Goal: Information Seeking & Learning: Learn about a topic

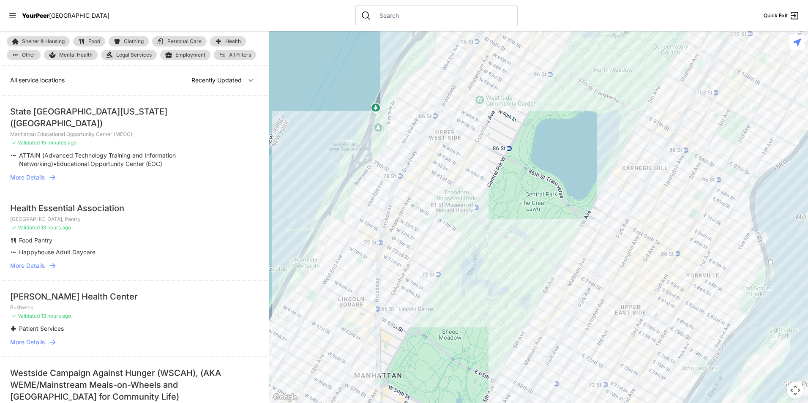
click at [138, 37] on link "Clothing" at bounding box center [129, 41] width 40 height 10
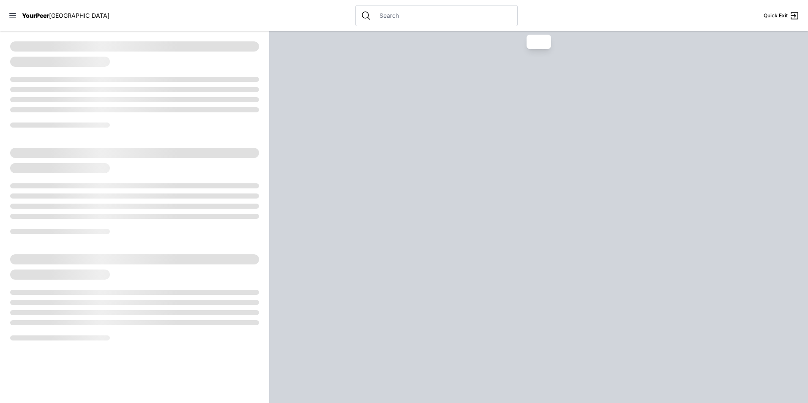
select select "recentlyUpdated"
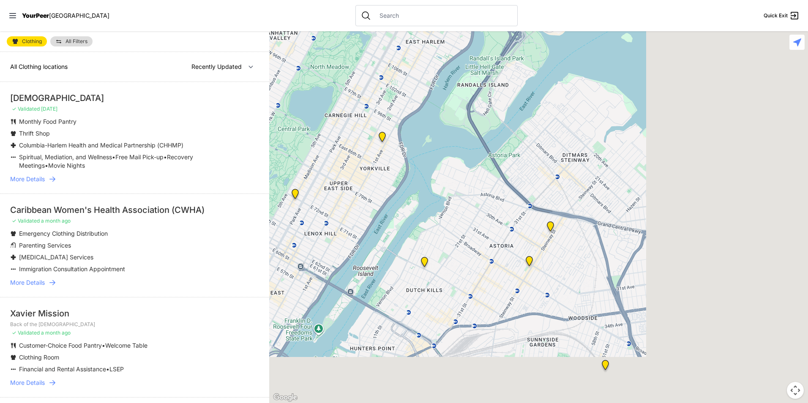
drag, startPoint x: 567, startPoint y: 189, endPoint x: 400, endPoint y: 111, distance: 184.4
click at [401, 109] on div at bounding box center [538, 217] width 539 height 372
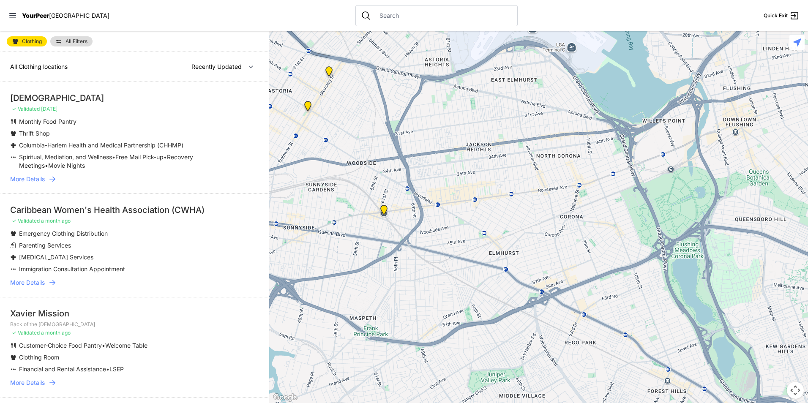
drag, startPoint x: 461, startPoint y: 169, endPoint x: 538, endPoint y: 154, distance: 78.0
click at [538, 154] on div at bounding box center [538, 217] width 539 height 372
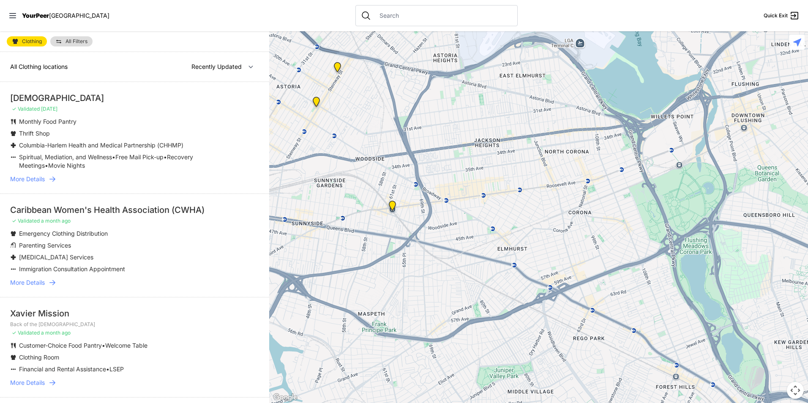
click at [394, 207] on img "Woodside Youth Drop-in Center" at bounding box center [392, 207] width 17 height 20
click at [391, 208] on img "Woodside Youth Drop-in Center" at bounding box center [392, 207] width 17 height 20
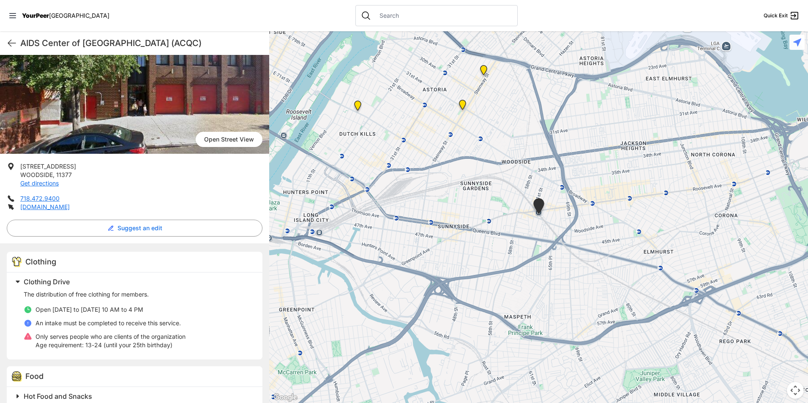
scroll to position [211, 0]
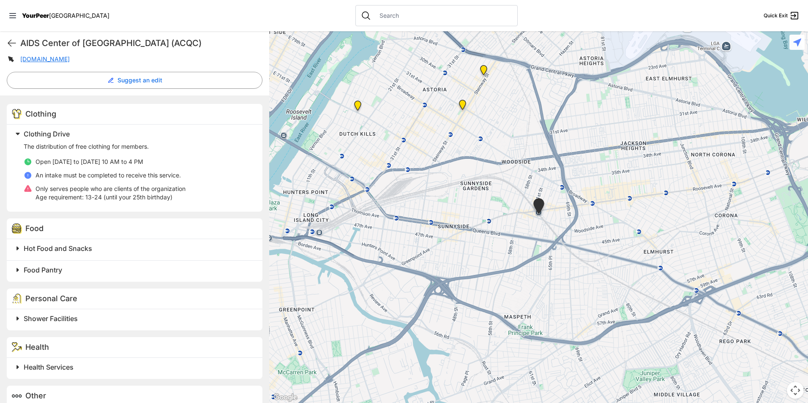
click at [50, 252] on span "Hot Food and Snacks" at bounding box center [58, 248] width 68 height 8
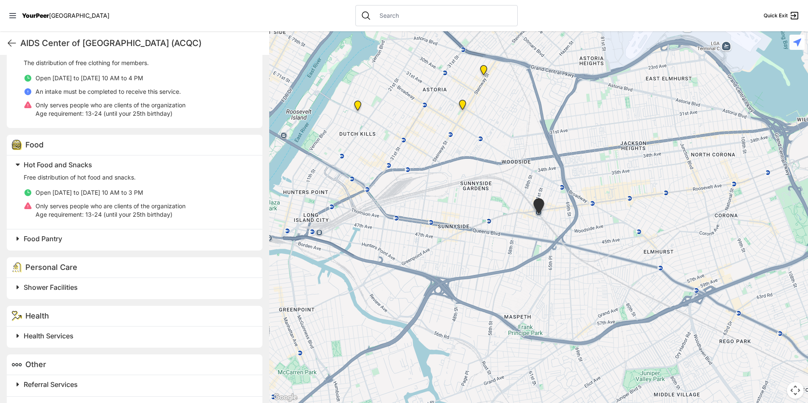
scroll to position [296, 0]
click at [58, 165] on span "Hot Food and Snacks" at bounding box center [58, 164] width 68 height 8
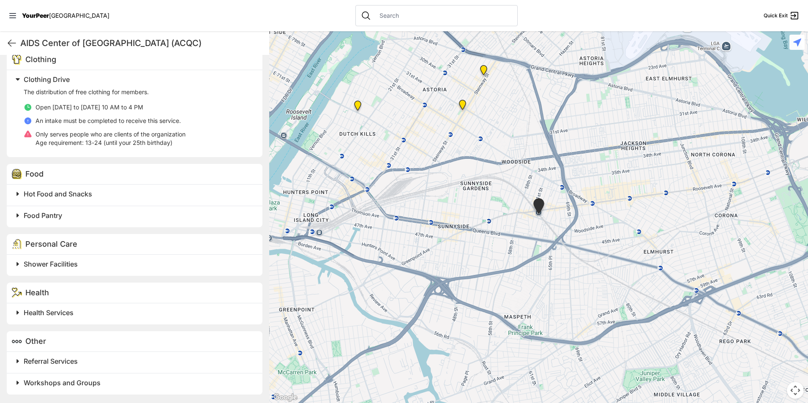
scroll to position [224, 0]
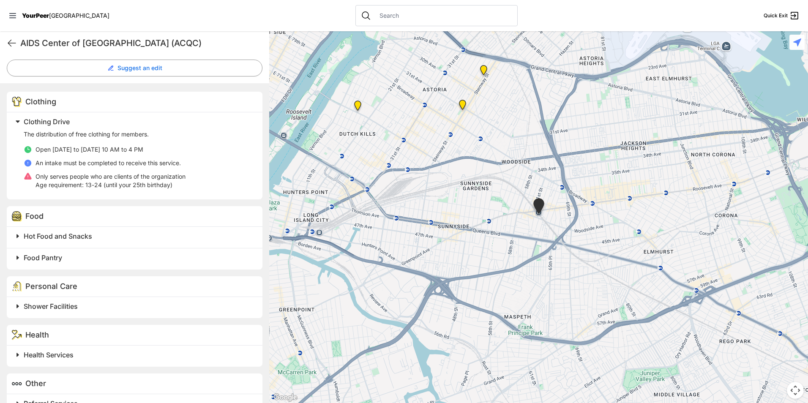
click at [88, 260] on h2 "Food Pantry" at bounding box center [138, 258] width 229 height 10
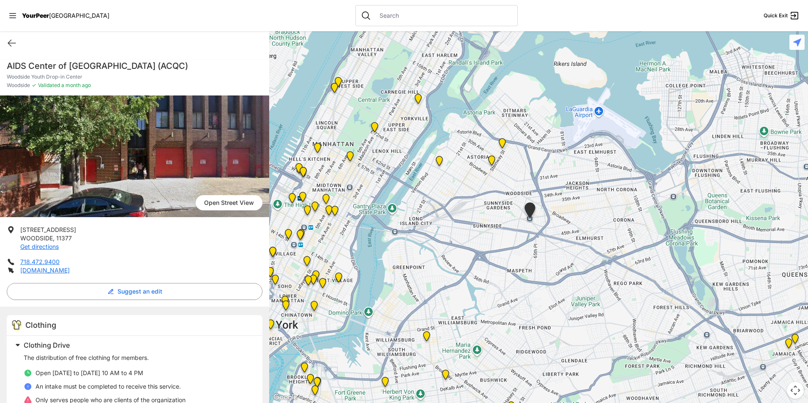
click at [504, 143] on img at bounding box center [502, 145] width 17 height 20
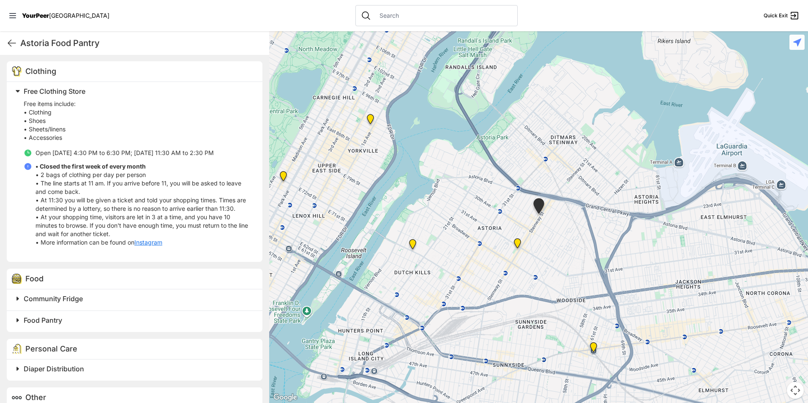
scroll to position [272, 0]
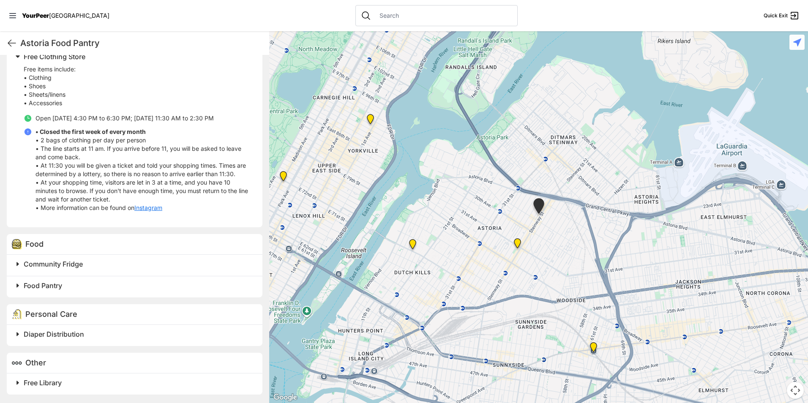
click at [142, 265] on h2 "Community Fridge" at bounding box center [138, 264] width 229 height 10
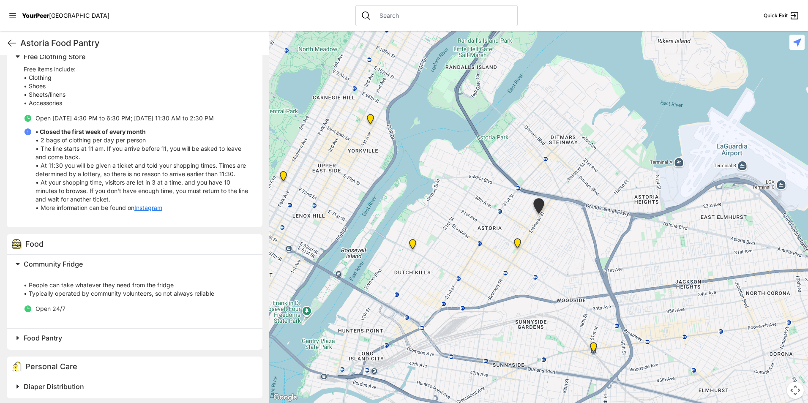
click at [142, 265] on h2 "Community Fridge" at bounding box center [138, 264] width 229 height 10
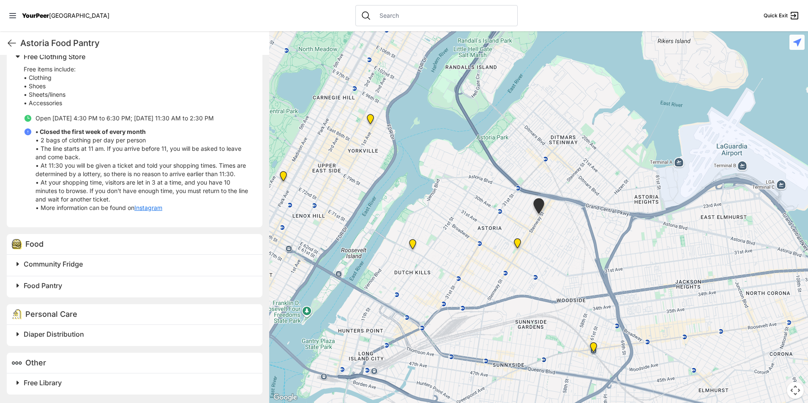
click at [90, 292] on div "Food Pantry" at bounding box center [135, 287] width 256 height 22
click at [91, 284] on h2 "Food Pantry" at bounding box center [138, 286] width 229 height 10
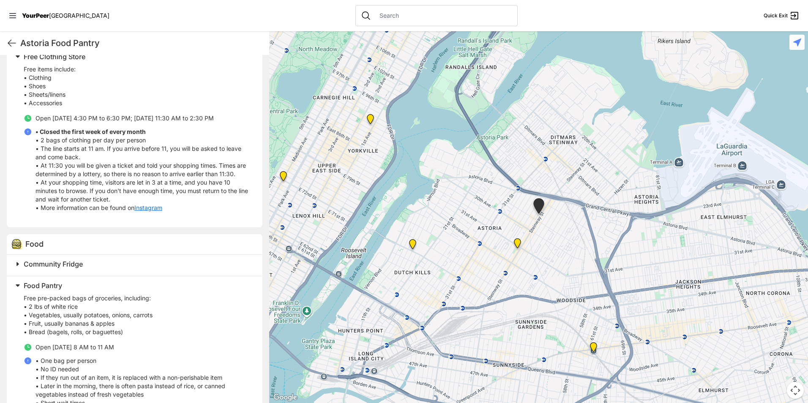
click at [90, 283] on h2 "Food Pantry" at bounding box center [138, 286] width 229 height 10
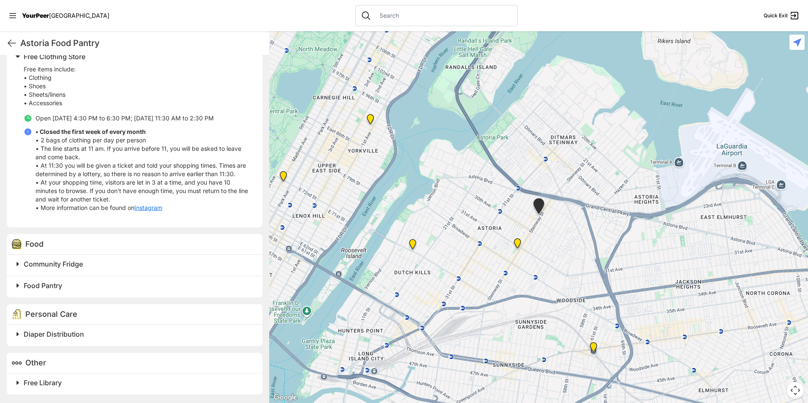
click at [78, 334] on span "Diaper Distribution" at bounding box center [54, 334] width 60 height 8
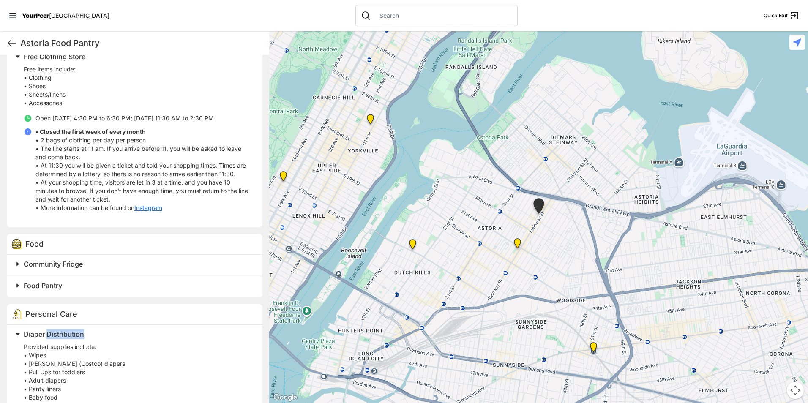
click at [78, 334] on span "Diaper Distribution" at bounding box center [54, 334] width 60 height 8
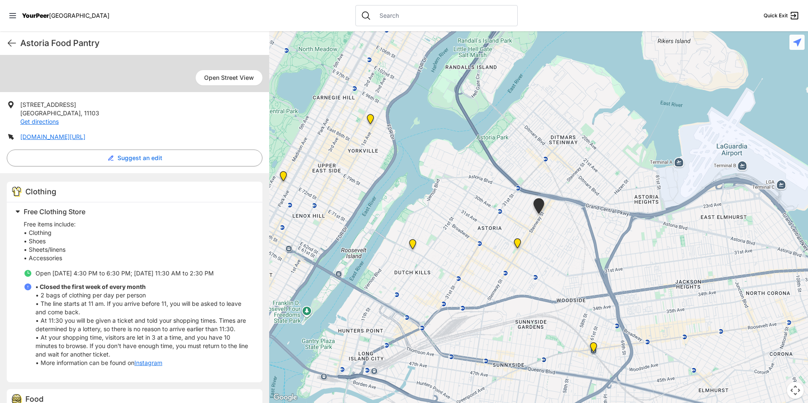
scroll to position [103, 0]
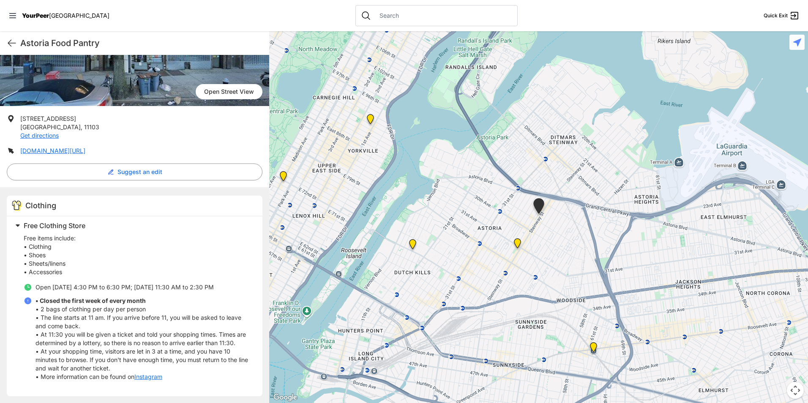
click at [75, 43] on h1 "Astoria Food Pantry" at bounding box center [141, 43] width 242 height 12
click at [75, 42] on h1 "Astoria Food Pantry" at bounding box center [141, 43] width 242 height 12
copy div "Astoria Food Pantry Quick Exit"
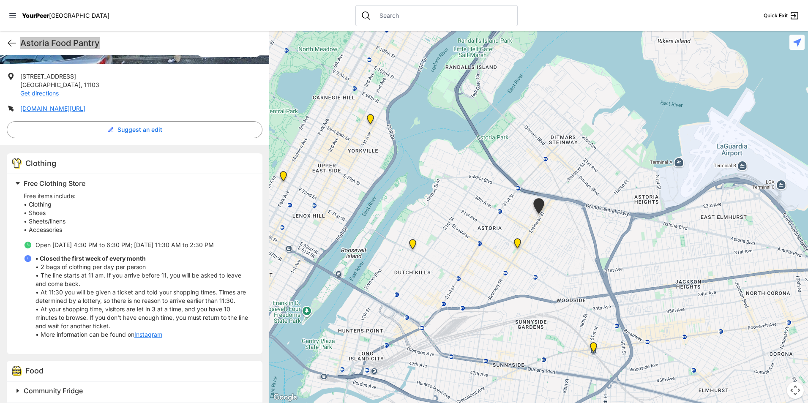
scroll to position [18, 0]
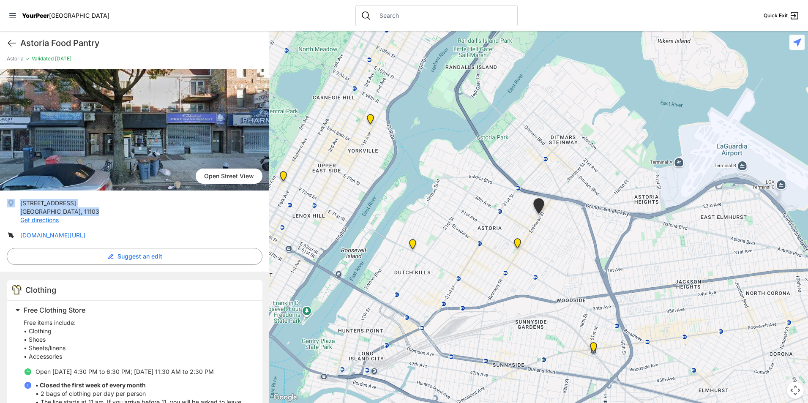
drag, startPoint x: 80, startPoint y: 209, endPoint x: 21, endPoint y: 198, distance: 60.1
click at [18, 197] on div "[GEOGRAPHIC_DATA] View [STREET_ADDRESS] Get directions [DOMAIN_NAME][URL] Sugge…" at bounding box center [134, 363] width 269 height 588
drag, startPoint x: 21, startPoint y: 198, endPoint x: 31, endPoint y: 204, distance: 11.4
copy p "[STREET_ADDRESS]"
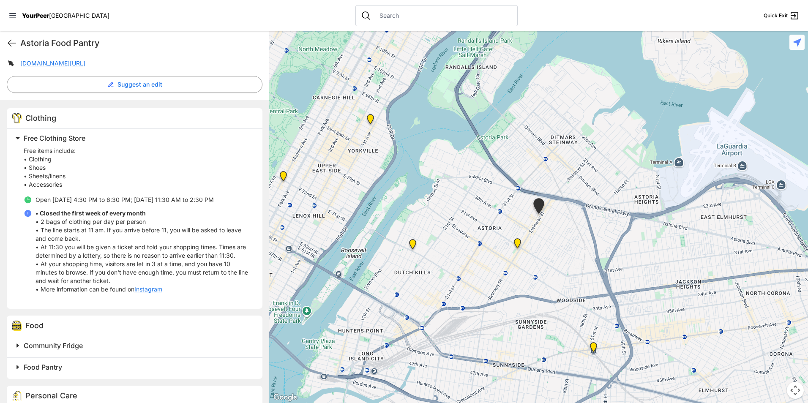
scroll to position [272, 0]
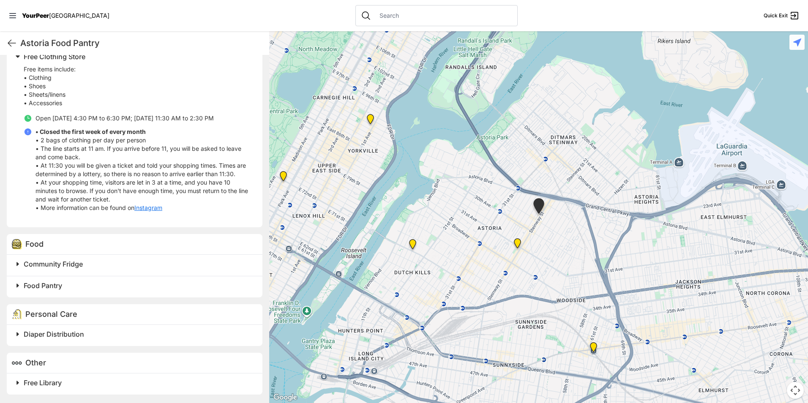
click at [139, 265] on h2 "Community Fridge" at bounding box center [138, 264] width 229 height 10
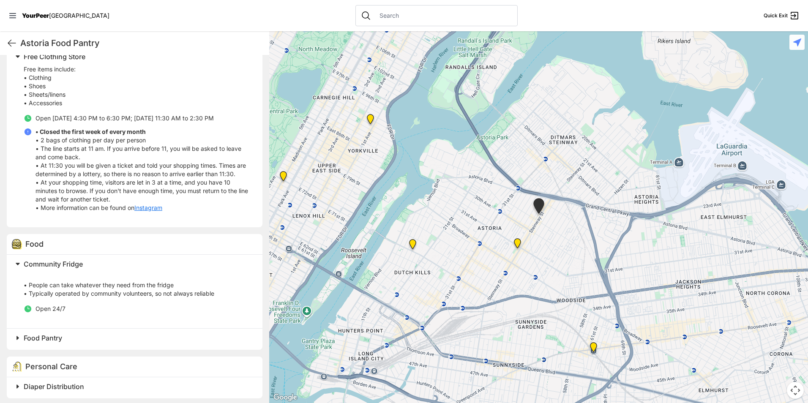
click at [82, 334] on h2 "Food Pantry" at bounding box center [138, 338] width 229 height 10
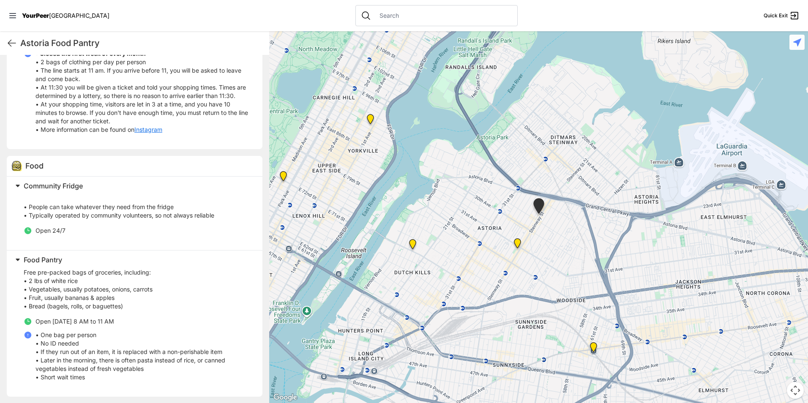
scroll to position [441, 0]
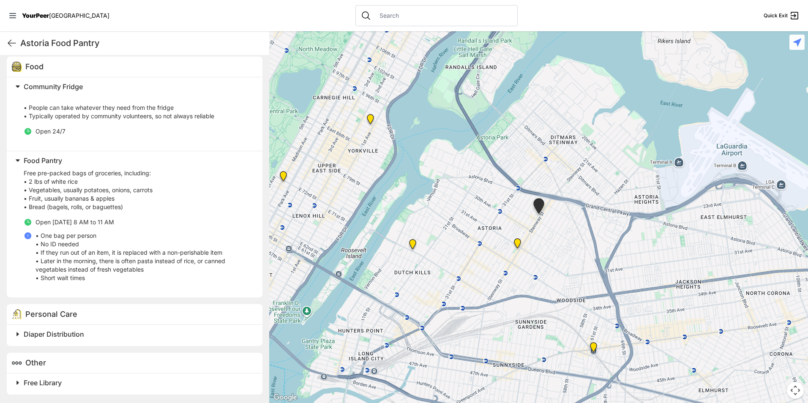
click at [82, 383] on h2 "Free Library" at bounding box center [138, 383] width 229 height 10
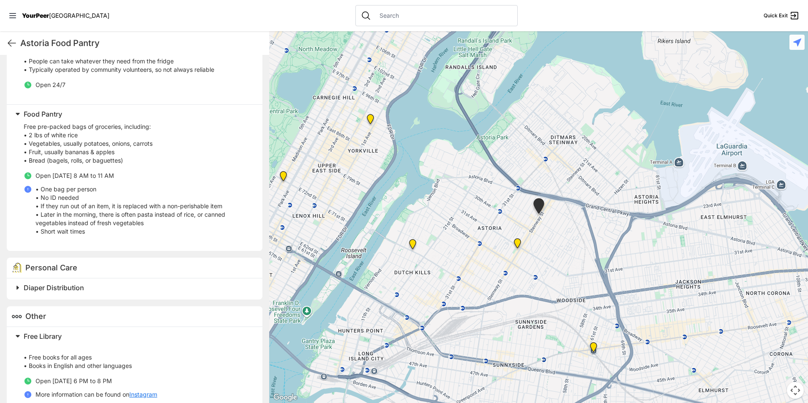
scroll to position [515, 0]
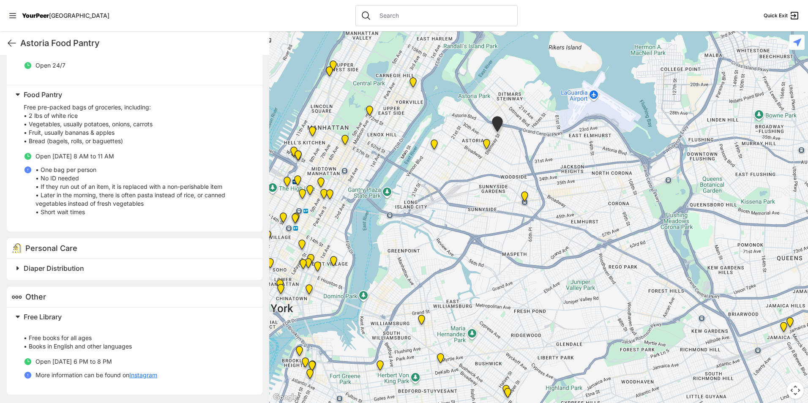
drag, startPoint x: 632, startPoint y: 305, endPoint x: 528, endPoint y: 223, distance: 131.9
click at [529, 223] on div at bounding box center [538, 217] width 539 height 372
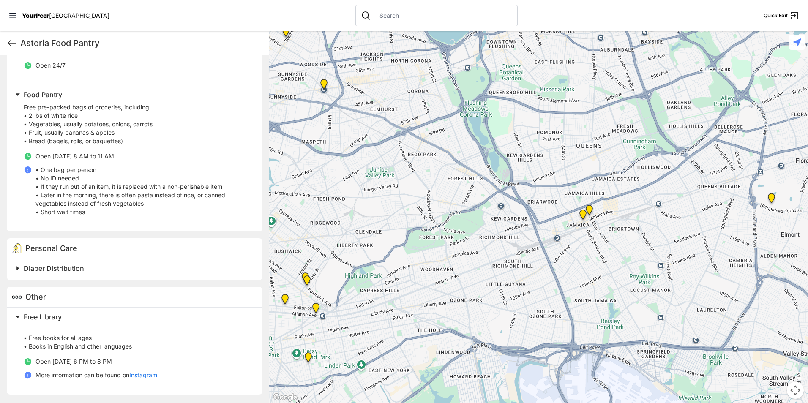
drag, startPoint x: 478, startPoint y: 308, endPoint x: 312, endPoint y: 252, distance: 174.5
click at [311, 250] on div at bounding box center [538, 217] width 539 height 372
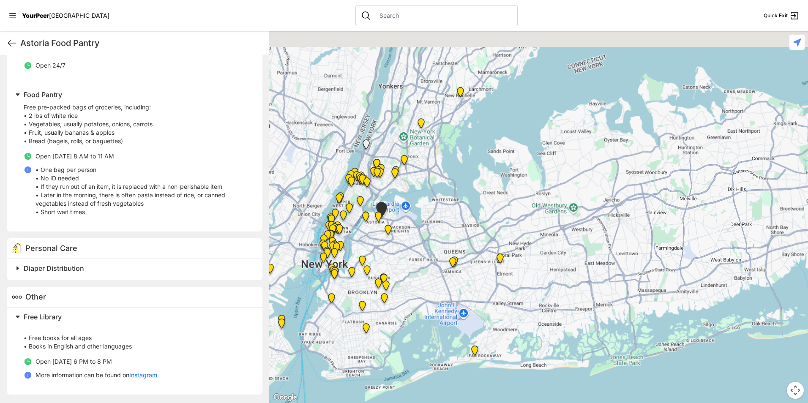
drag, startPoint x: 380, startPoint y: 235, endPoint x: 399, endPoint y: 268, distance: 38.3
click at [399, 268] on div at bounding box center [538, 217] width 539 height 372
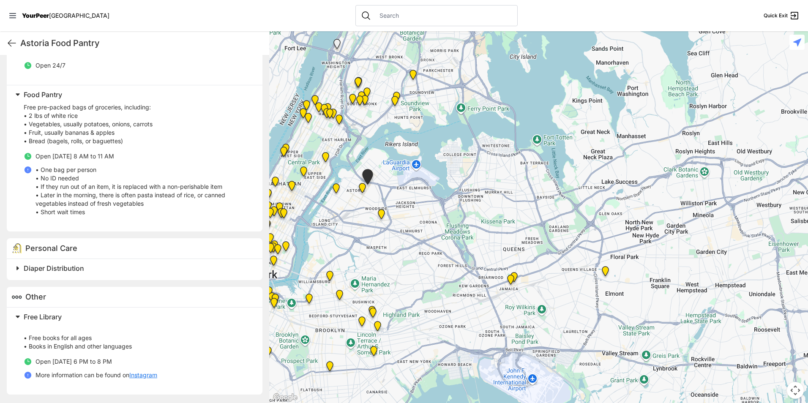
click at [146, 272] on h2 "Diaper Distribution" at bounding box center [138, 268] width 229 height 10
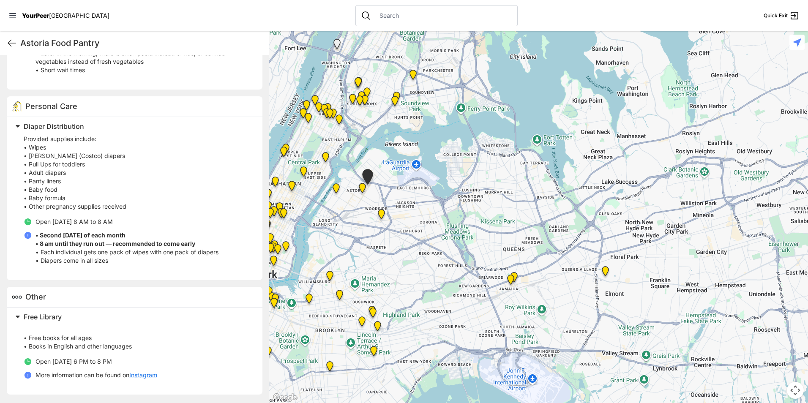
scroll to position [446, 0]
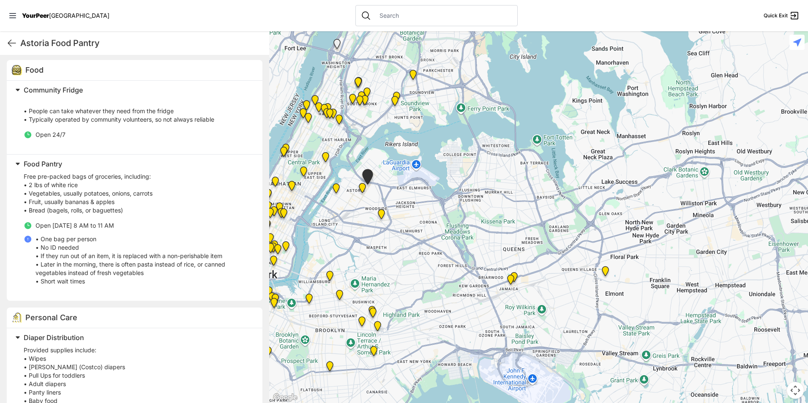
click at [339, 190] on img "Fancy Thrift Shop" at bounding box center [336, 190] width 17 height 20
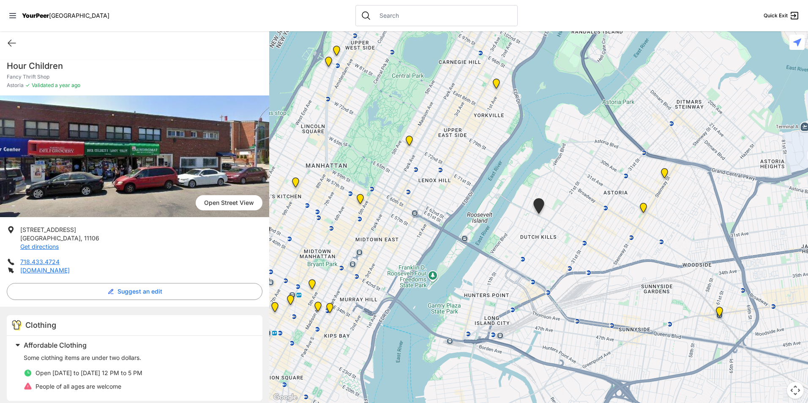
scroll to position [6, 0]
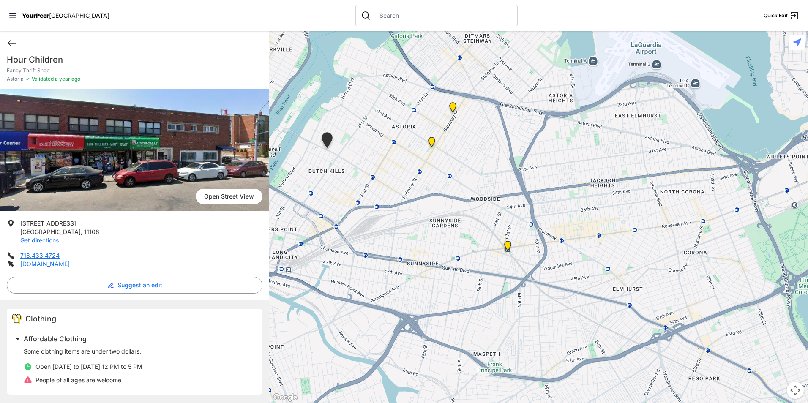
drag, startPoint x: 549, startPoint y: 248, endPoint x: 455, endPoint y: 230, distance: 96.0
click at [442, 223] on div at bounding box center [538, 217] width 539 height 372
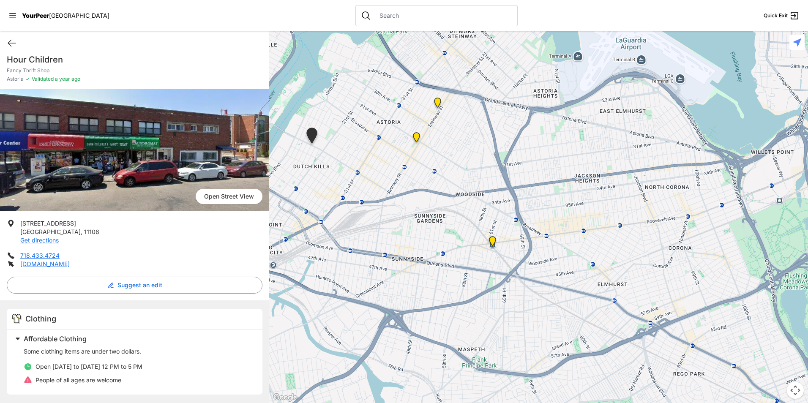
click at [491, 244] on img "Woodside Youth Drop-in Center" at bounding box center [492, 243] width 17 height 20
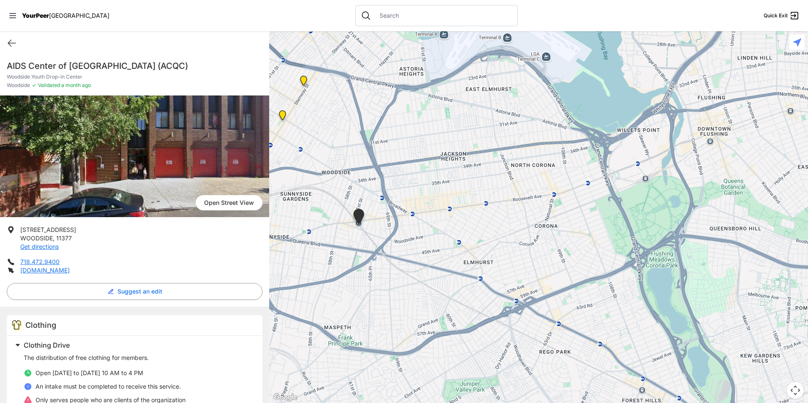
drag, startPoint x: 609, startPoint y: 230, endPoint x: 424, endPoint y: 242, distance: 185.6
click at [424, 242] on div at bounding box center [538, 217] width 539 height 372
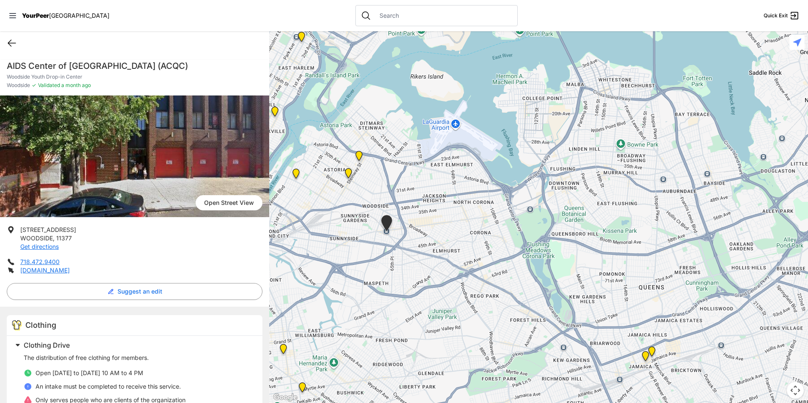
click at [13, 39] on icon at bounding box center [12, 43] width 10 height 10
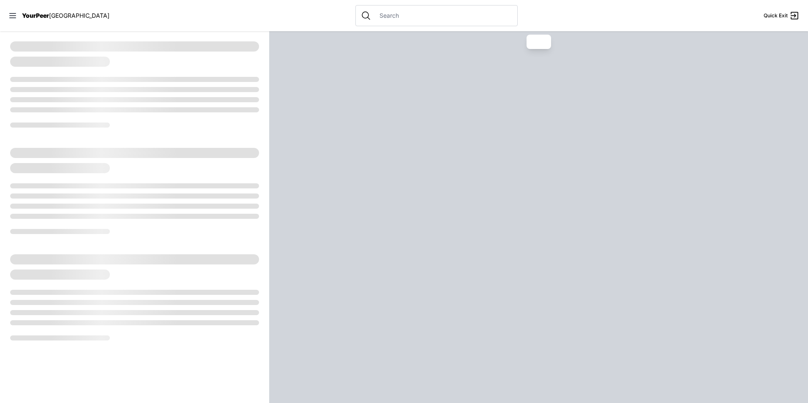
select select "recentlyUpdated"
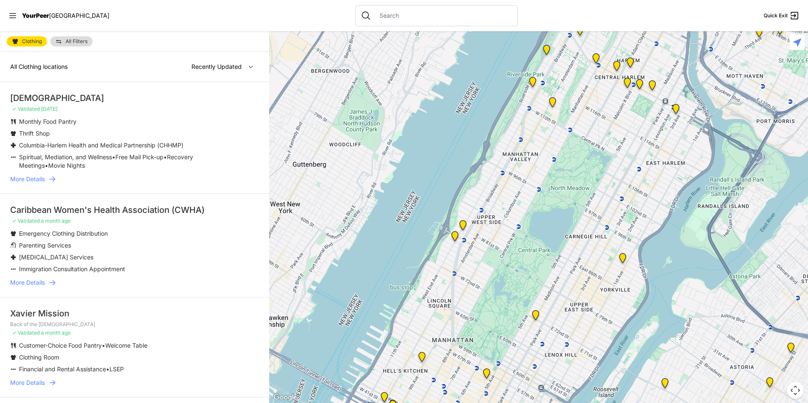
drag, startPoint x: 607, startPoint y: 195, endPoint x: 287, endPoint y: 137, distance: 325.6
click at [287, 137] on div at bounding box center [538, 217] width 539 height 372
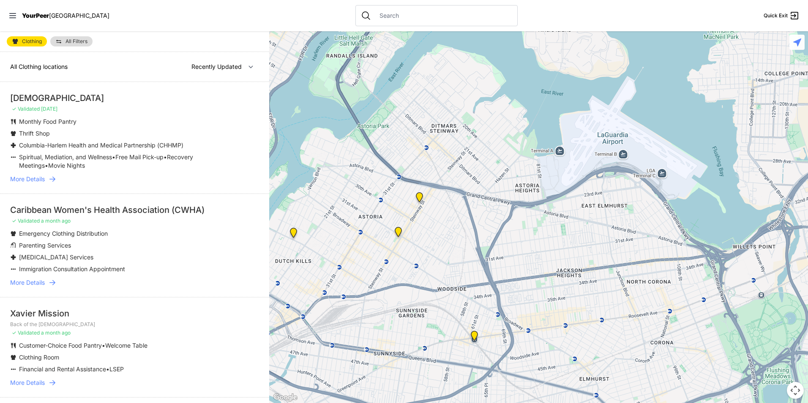
drag, startPoint x: 363, startPoint y: 175, endPoint x: 509, endPoint y: 156, distance: 147.0
click at [517, 112] on div at bounding box center [538, 217] width 539 height 372
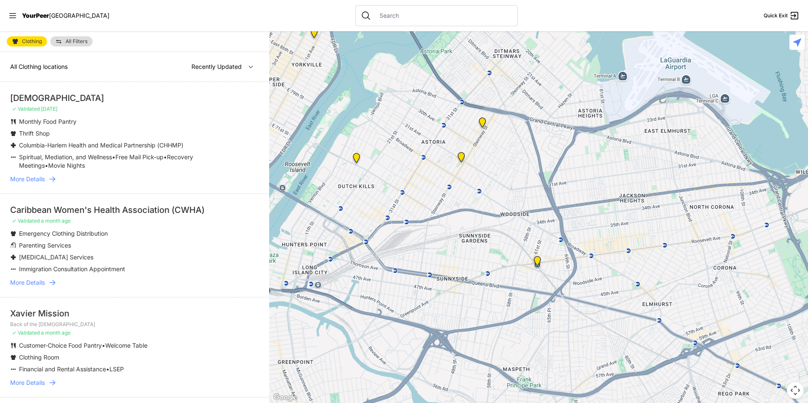
drag, startPoint x: 462, startPoint y: 268, endPoint x: 533, endPoint y: 183, distance: 111.1
click at [533, 183] on div at bounding box center [538, 217] width 539 height 372
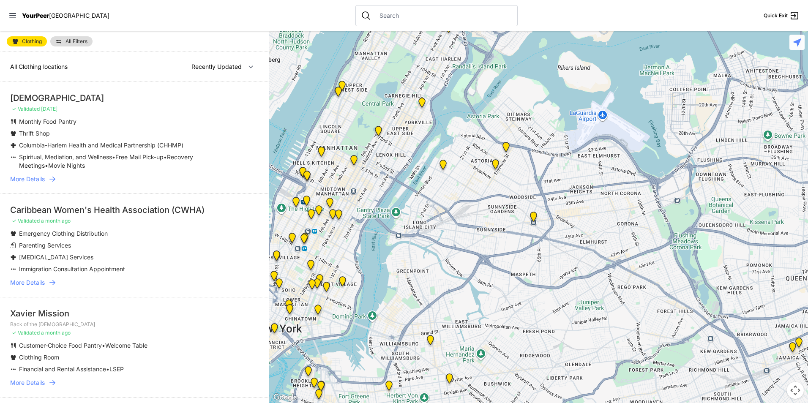
click at [21, 44] on link "Clothing" at bounding box center [27, 41] width 40 height 10
select select "recentlyUpdated"
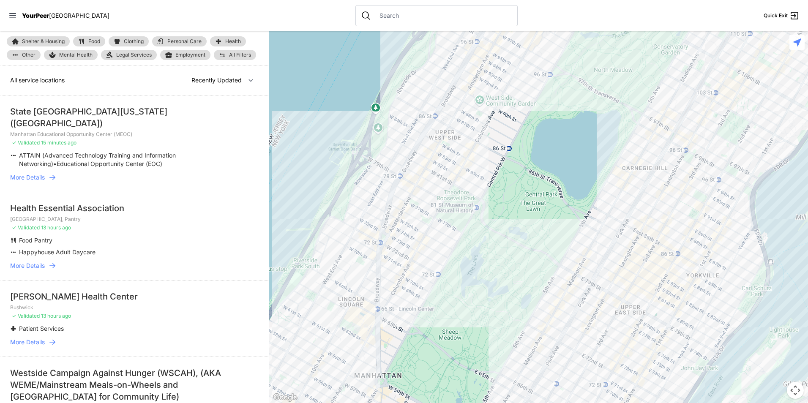
drag, startPoint x: 392, startPoint y: 147, endPoint x: 180, endPoint y: 137, distance: 212.0
click at [162, 134] on main "Shelter & Housing Food Clothing Personal Care Health Other Mental Health Legal …" at bounding box center [404, 217] width 808 height 372
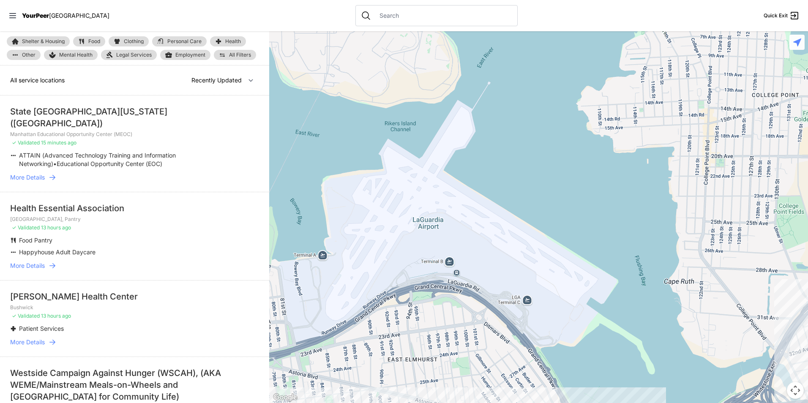
drag, startPoint x: 432, startPoint y: 178, endPoint x: 548, endPoint y: 113, distance: 132.9
click at [542, 120] on div at bounding box center [538, 217] width 539 height 372
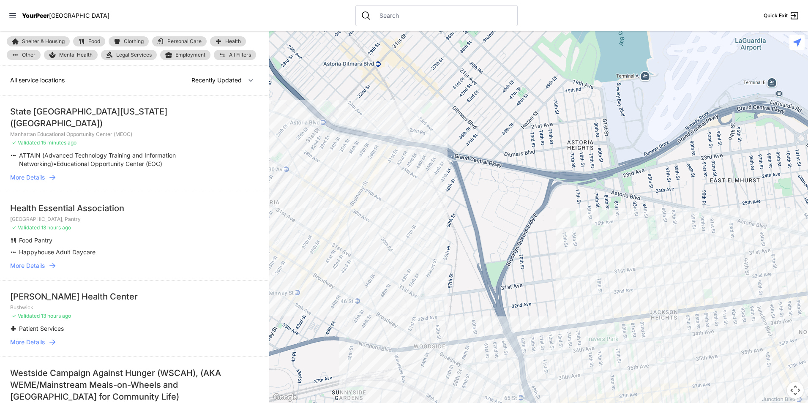
drag, startPoint x: 449, startPoint y: 149, endPoint x: 460, endPoint y: 146, distance: 11.9
click at [460, 146] on div at bounding box center [538, 217] width 539 height 372
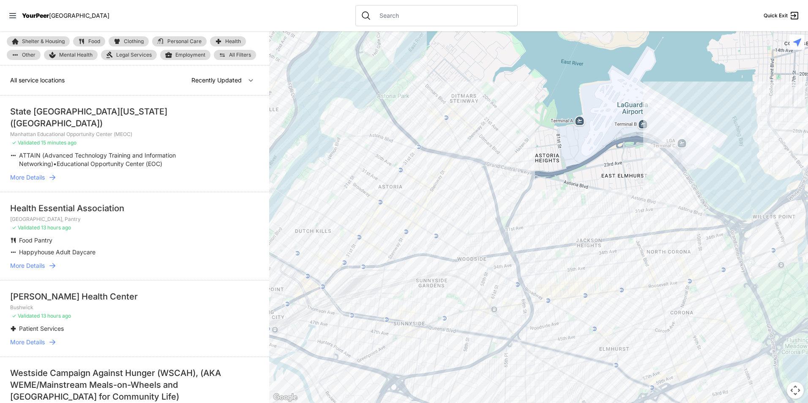
drag, startPoint x: 469, startPoint y: 202, endPoint x: 492, endPoint y: 220, distance: 28.6
click at [492, 220] on div at bounding box center [538, 217] width 539 height 372
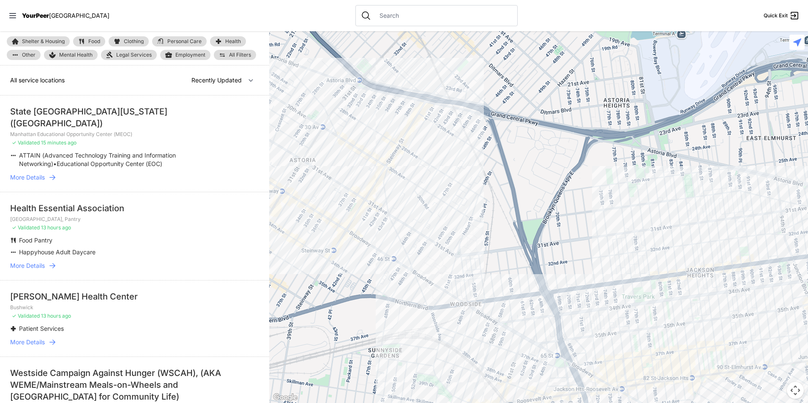
drag, startPoint x: 492, startPoint y: 220, endPoint x: 505, endPoint y: 228, distance: 15.5
click at [505, 228] on div at bounding box center [538, 217] width 539 height 372
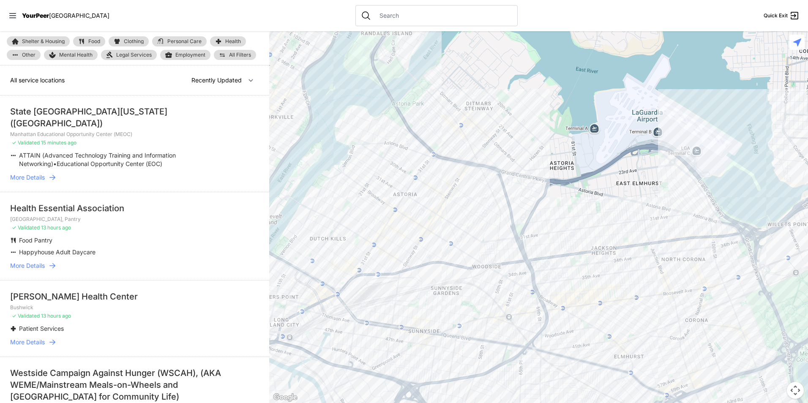
click at [198, 55] on span "Employment" at bounding box center [190, 55] width 30 height 7
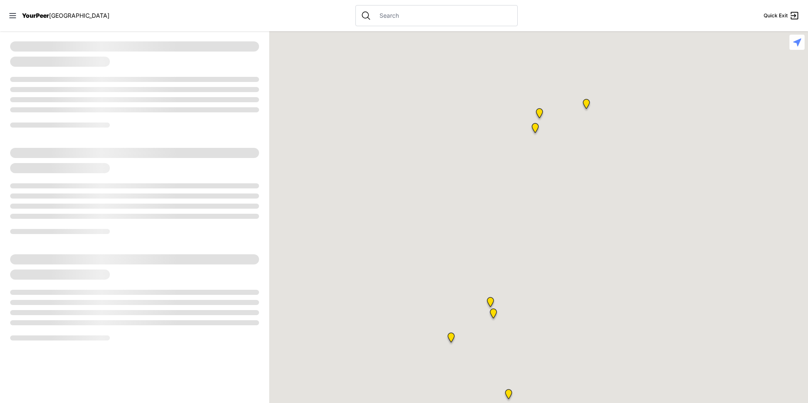
select select "recentlyUpdated"
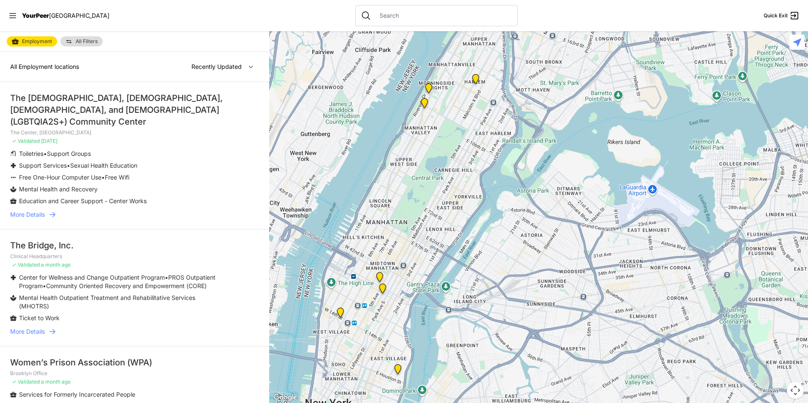
drag, startPoint x: 599, startPoint y: 242, endPoint x: 475, endPoint y: 213, distance: 127.9
click at [476, 215] on div at bounding box center [538, 217] width 539 height 372
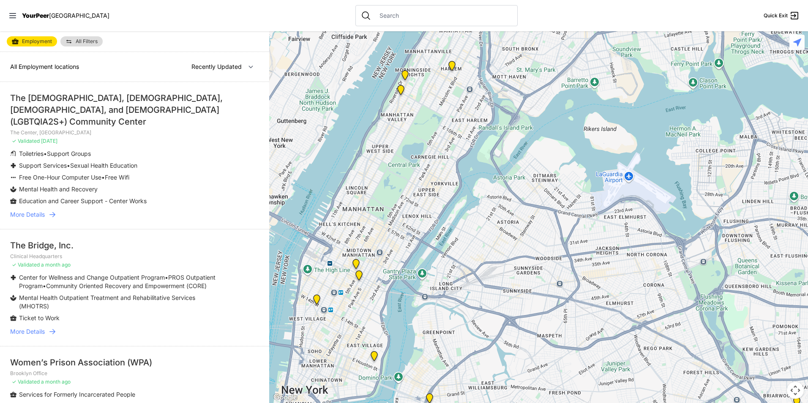
click at [358, 265] on img at bounding box center [356, 266] width 17 height 20
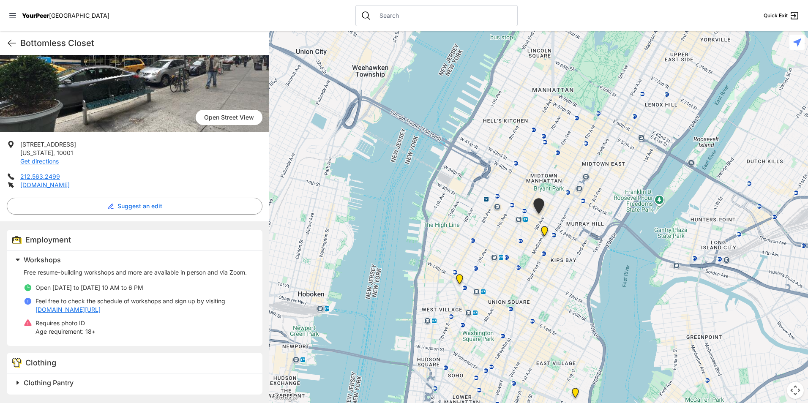
scroll to position [94, 0]
click at [93, 378] on h2 "Clothing Pantry" at bounding box center [138, 383] width 229 height 10
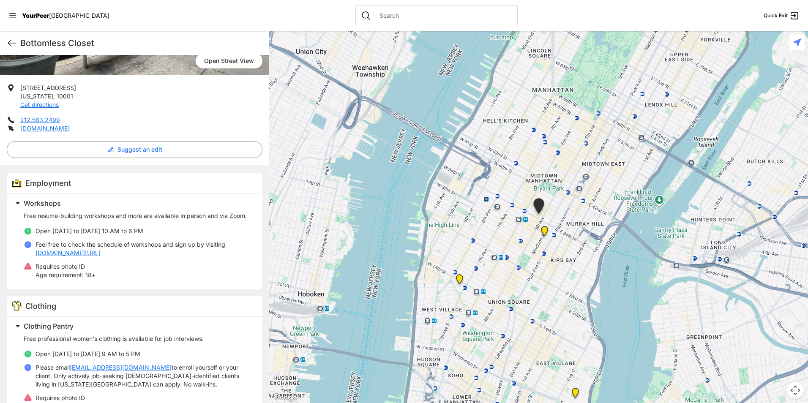
scroll to position [185, 0]
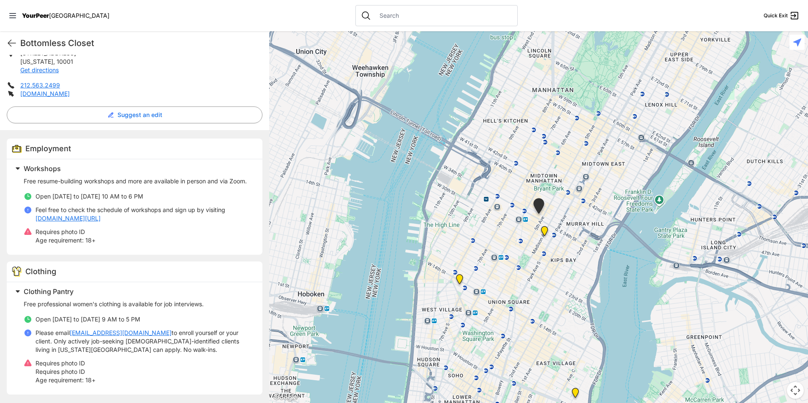
click at [104, 291] on h2 "Clothing Pantry" at bounding box center [138, 292] width 229 height 10
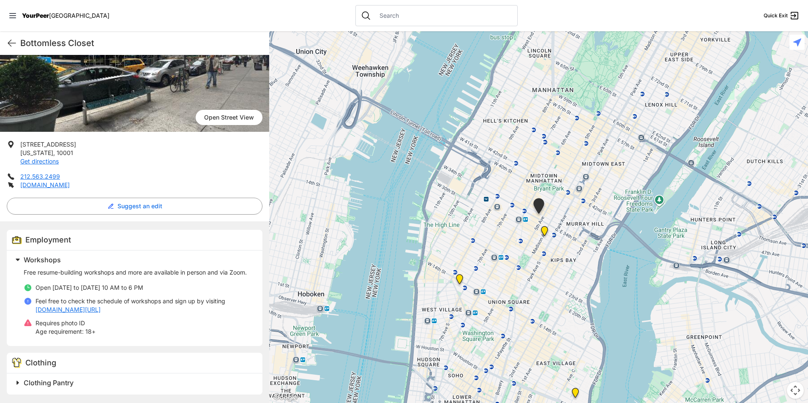
scroll to position [94, 0]
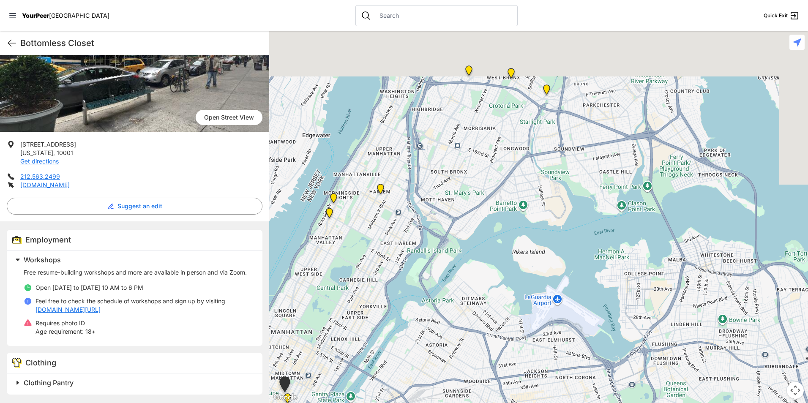
drag, startPoint x: 628, startPoint y: 139, endPoint x: 380, endPoint y: 323, distance: 309.4
click at [380, 323] on div at bounding box center [538, 217] width 539 height 372
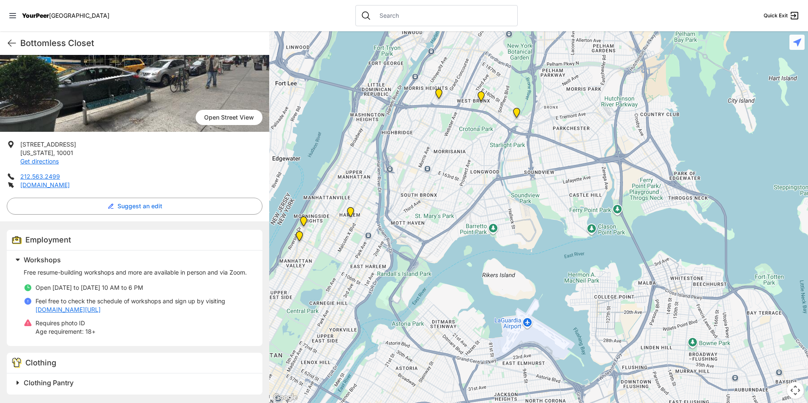
drag, startPoint x: 558, startPoint y: 179, endPoint x: 583, endPoint y: 110, distance: 73.1
click at [588, 116] on div at bounding box center [538, 217] width 539 height 372
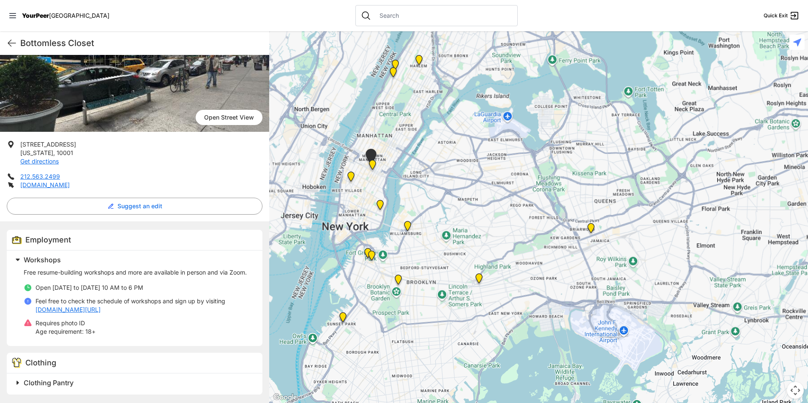
drag, startPoint x: 486, startPoint y: 345, endPoint x: 465, endPoint y: 211, distance: 135.3
click at [465, 211] on div at bounding box center [538, 217] width 539 height 372
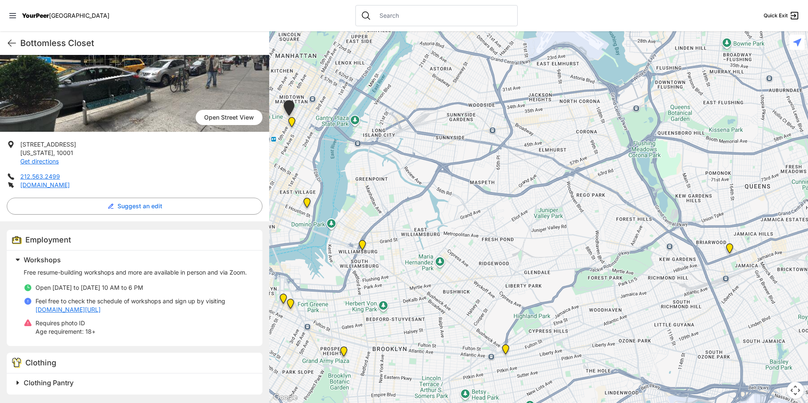
click at [730, 249] on img "Jamaica" at bounding box center [729, 250] width 17 height 20
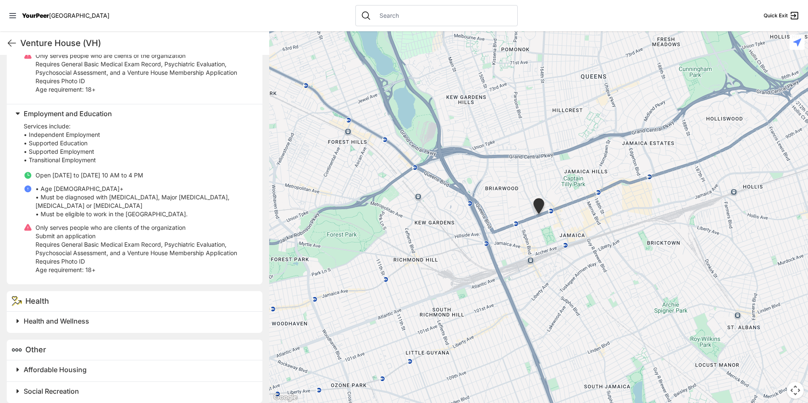
scroll to position [361, 0]
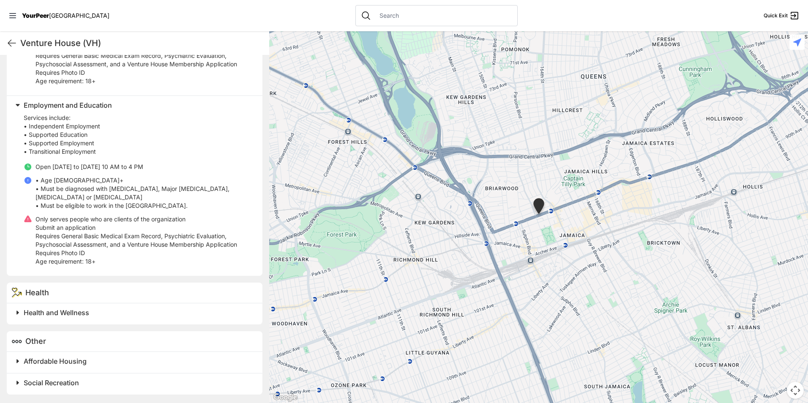
click at [98, 356] on span at bounding box center [123, 362] width 223 height 12
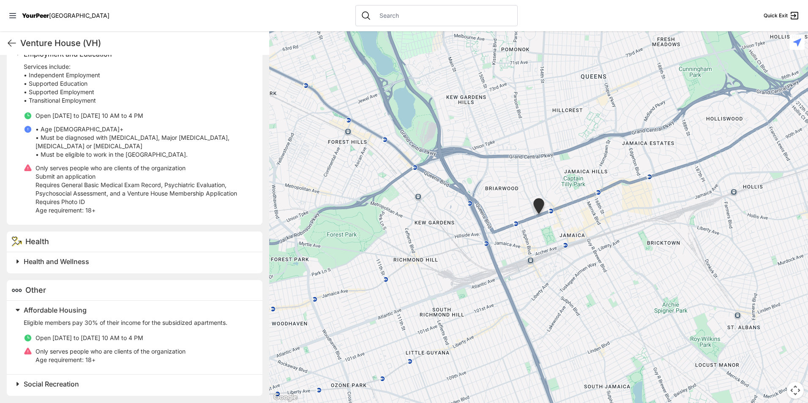
scroll to position [414, 0]
click at [142, 312] on h2 "Affordable Housing" at bounding box center [138, 309] width 229 height 10
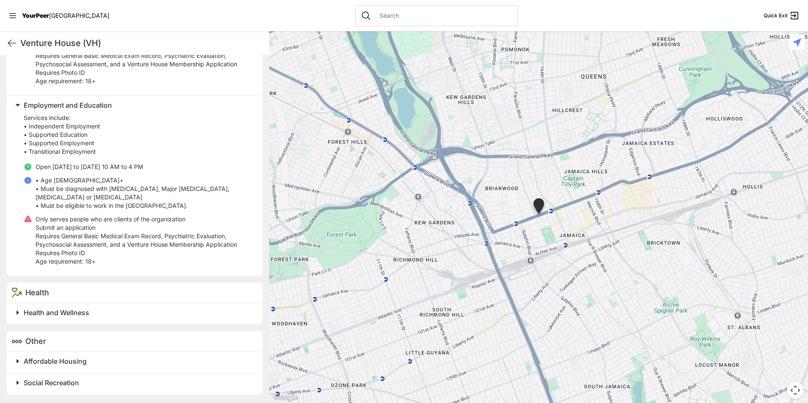
click at [88, 380] on h2 "Social Recreation" at bounding box center [138, 383] width 229 height 10
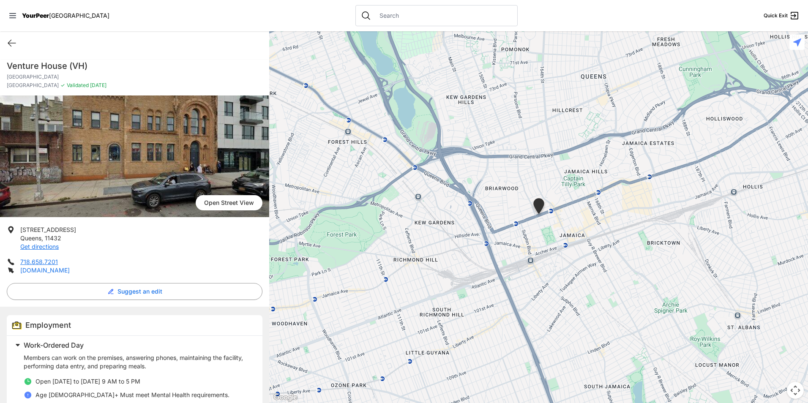
click at [48, 274] on link "[DOMAIN_NAME]" at bounding box center [44, 270] width 49 height 7
click at [73, 68] on h1 "Venture House (VH)" at bounding box center [135, 66] width 256 height 12
copy h1 "Venture House (VH)"
